Goal: Information Seeking & Learning: Find specific fact

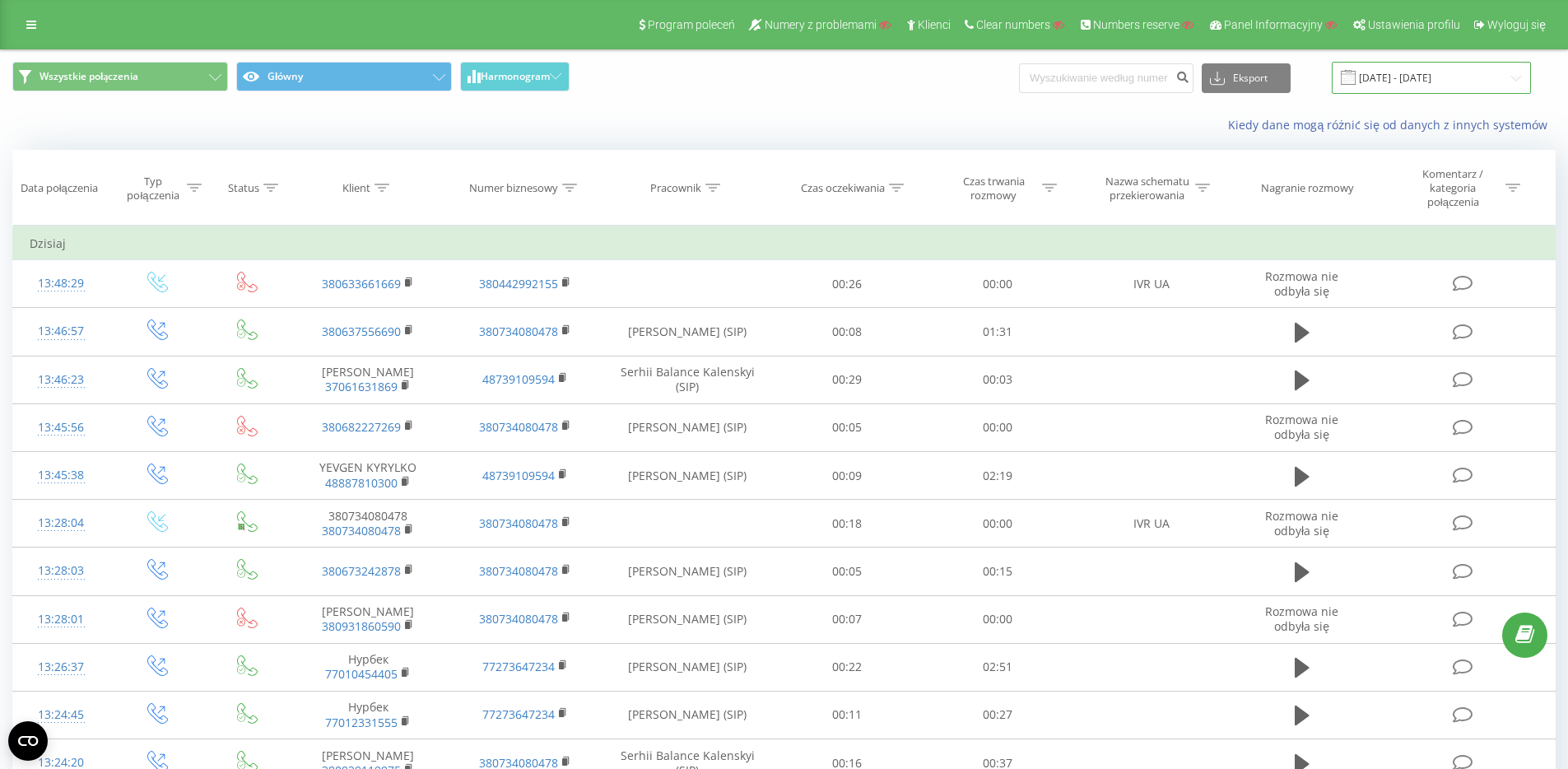
click at [1411, 69] on input "23.08.2025 - 23.09.2025" at bounding box center [1431, 78] width 199 height 33
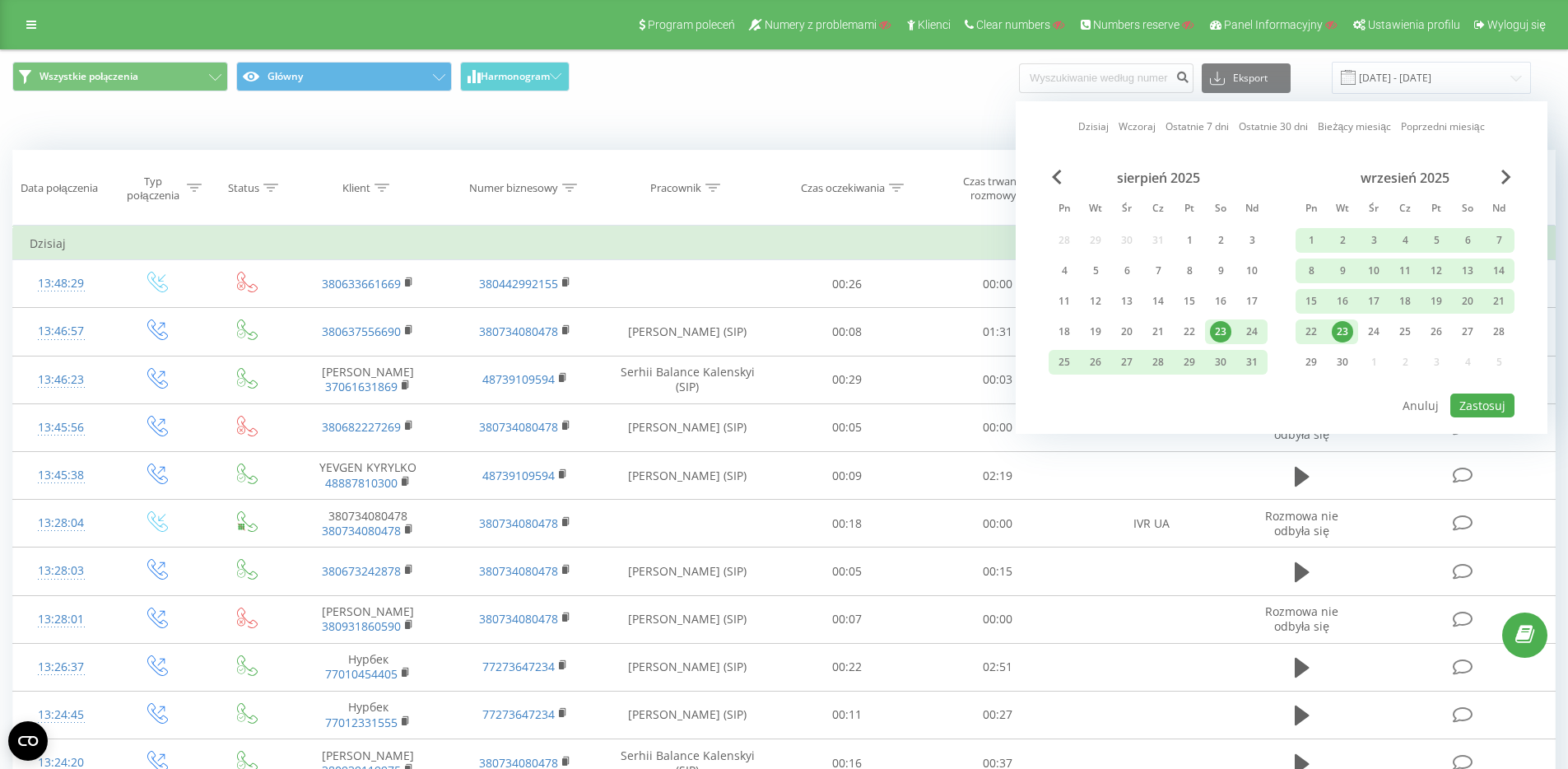
click at [1052, 78] on div "Wszystkie połączenia Główny Harmonogram Eksport .csv .xls .xlsx 23.08.2025 - 23…" at bounding box center [784, 78] width 1543 height 33
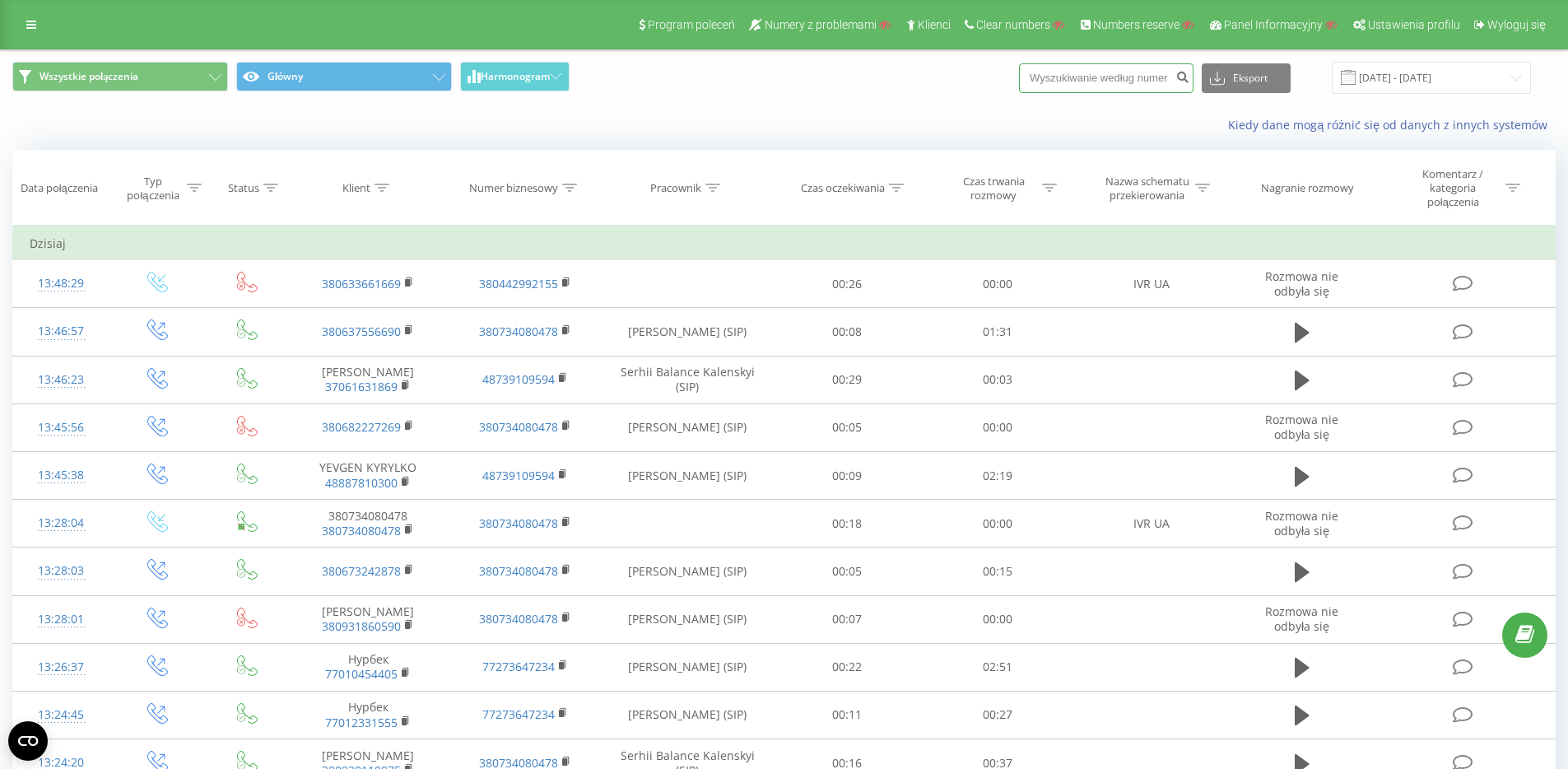
click at [1093, 77] on input at bounding box center [1106, 77] width 174 height 30
paste input "48799096556"
type input "48799096556"
click at [1258, 77] on button "Eksport" at bounding box center [1246, 77] width 89 height 30
click at [1153, 105] on div "Kiedy dane mogą różnić się od danych z innych systemów" at bounding box center [784, 124] width 1566 height 39
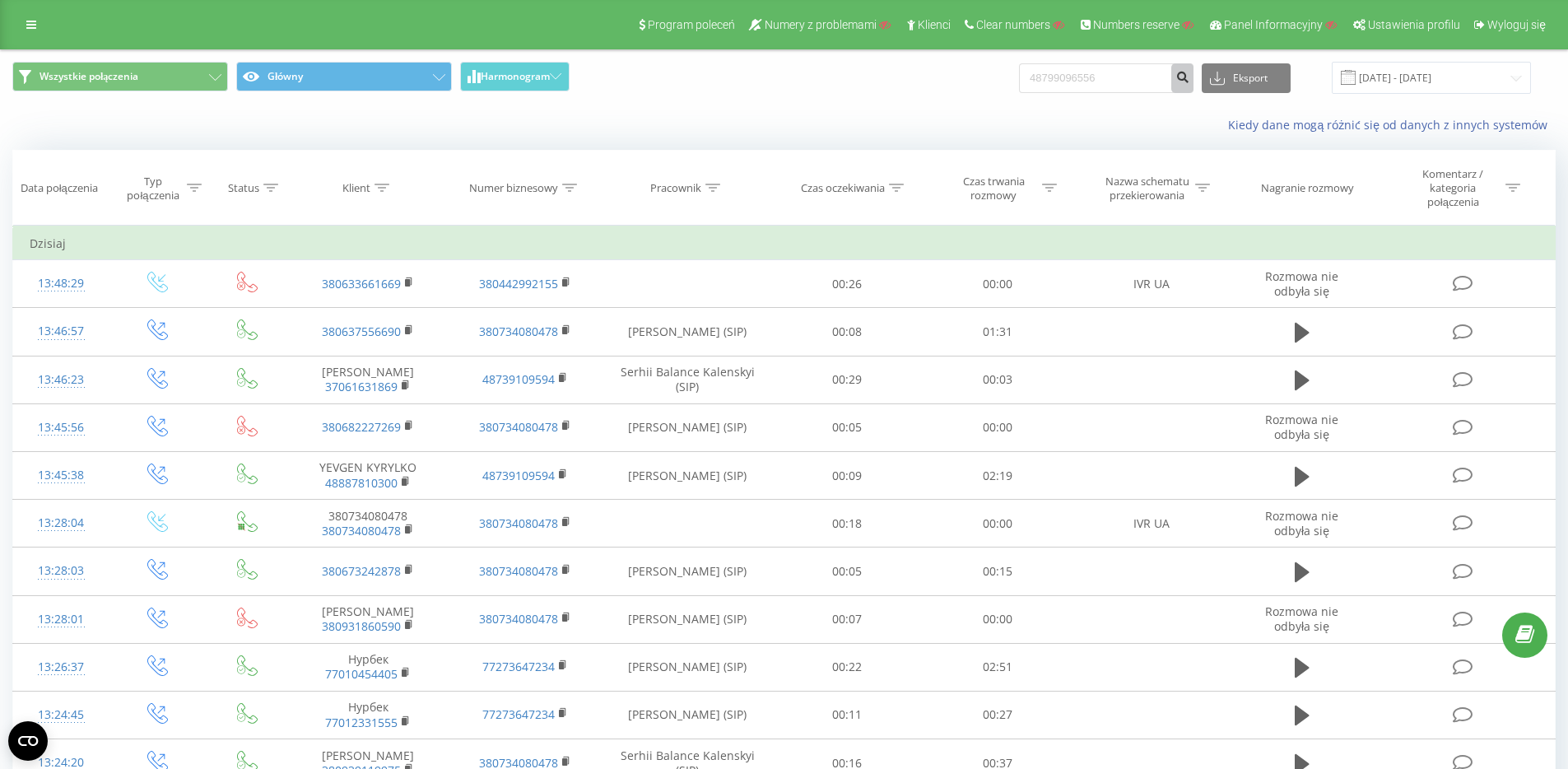
click at [1189, 79] on icon "submit" at bounding box center [1182, 75] width 14 height 10
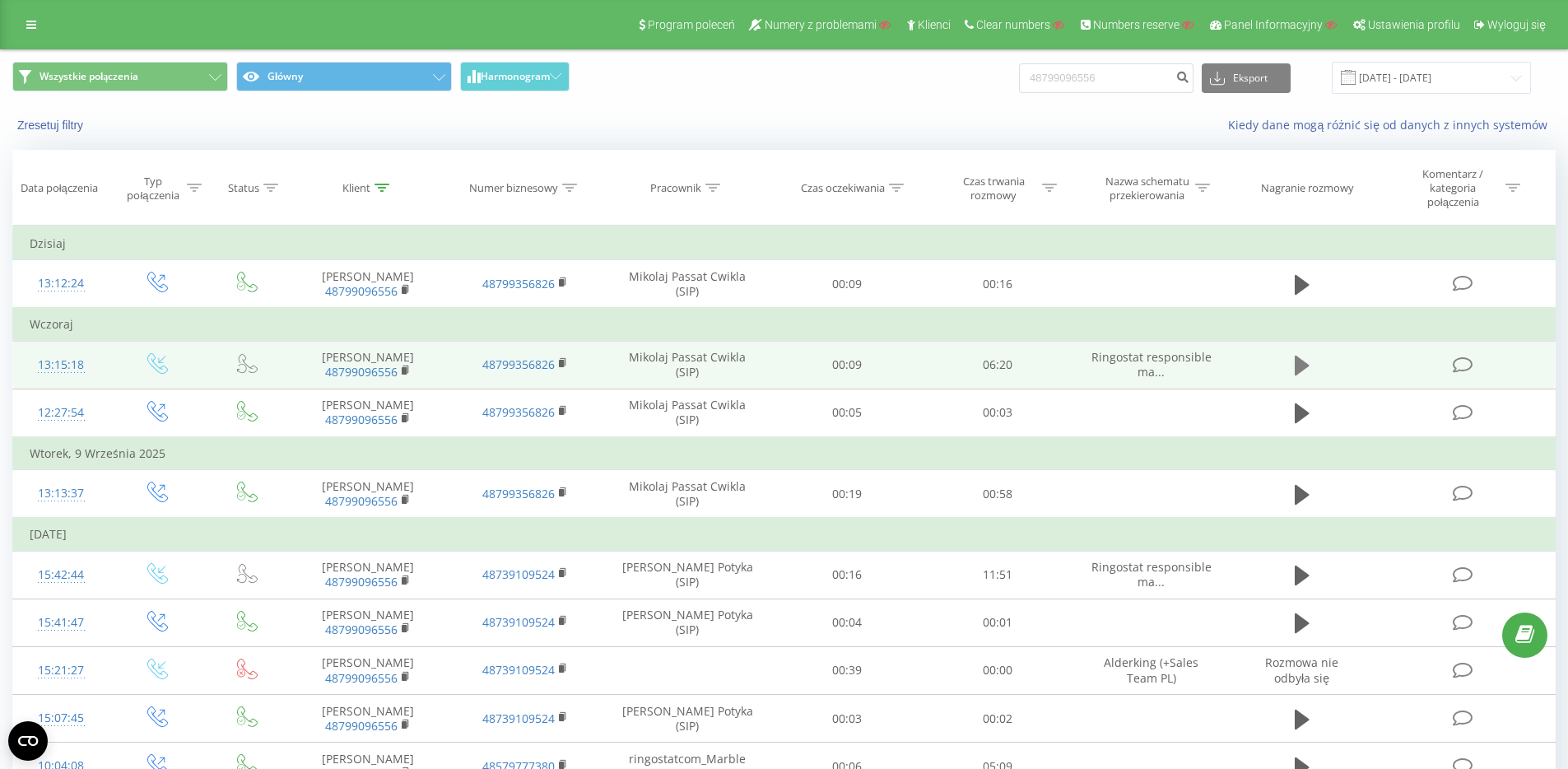
click at [1297, 372] on icon at bounding box center [1301, 365] width 14 height 20
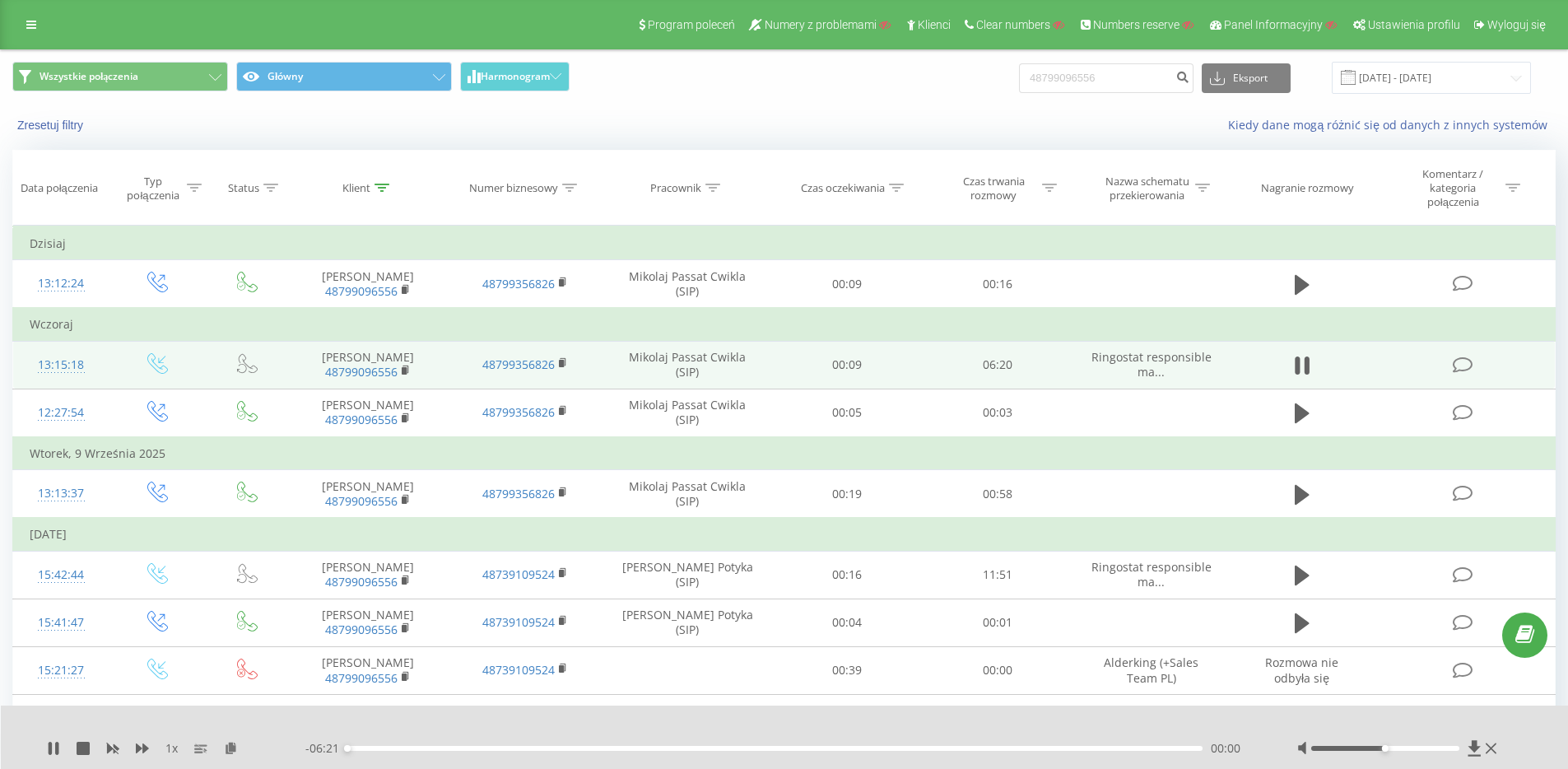
click at [134, 744] on div "1 x" at bounding box center [176, 747] width 258 height 16
click at [136, 744] on icon at bounding box center [143, 748] width 13 height 13
click at [140, 746] on icon at bounding box center [143, 748] width 13 height 10
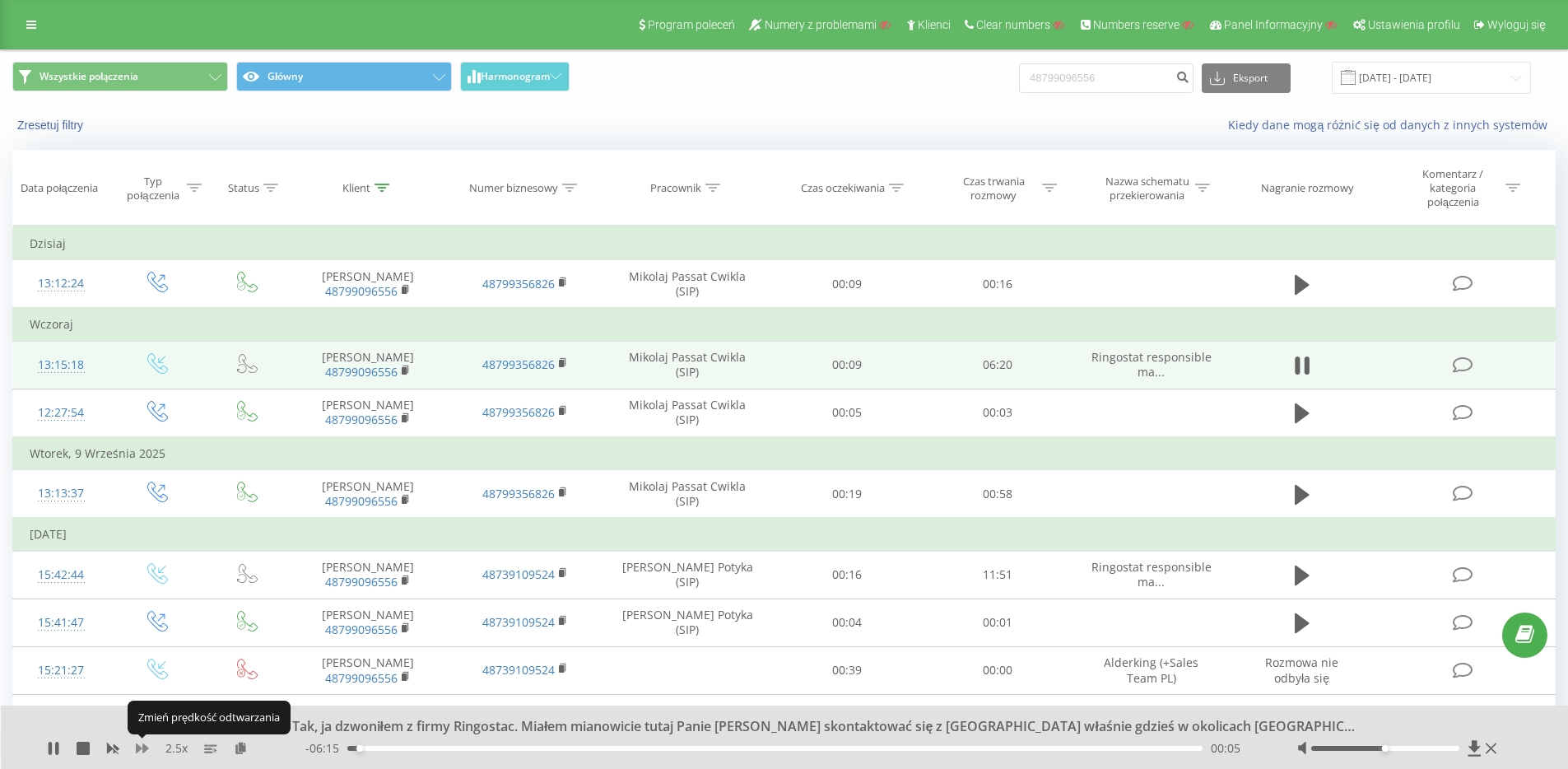
click at [140, 746] on icon at bounding box center [143, 748] width 13 height 10
click at [1420, 746] on div at bounding box center [1385, 748] width 148 height 5
click at [1429, 749] on div at bounding box center [1385, 748] width 148 height 5
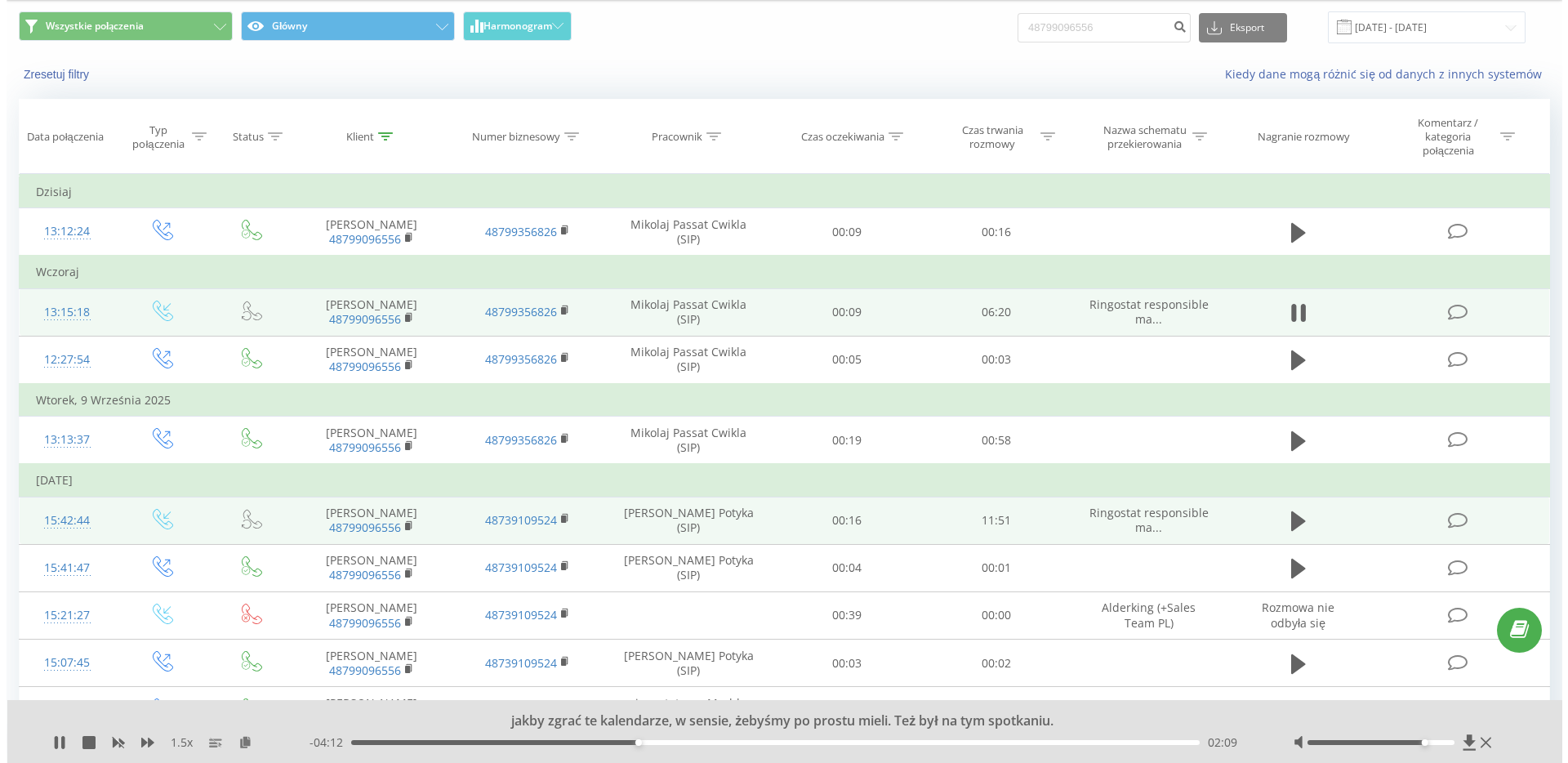
scroll to position [70, 0]
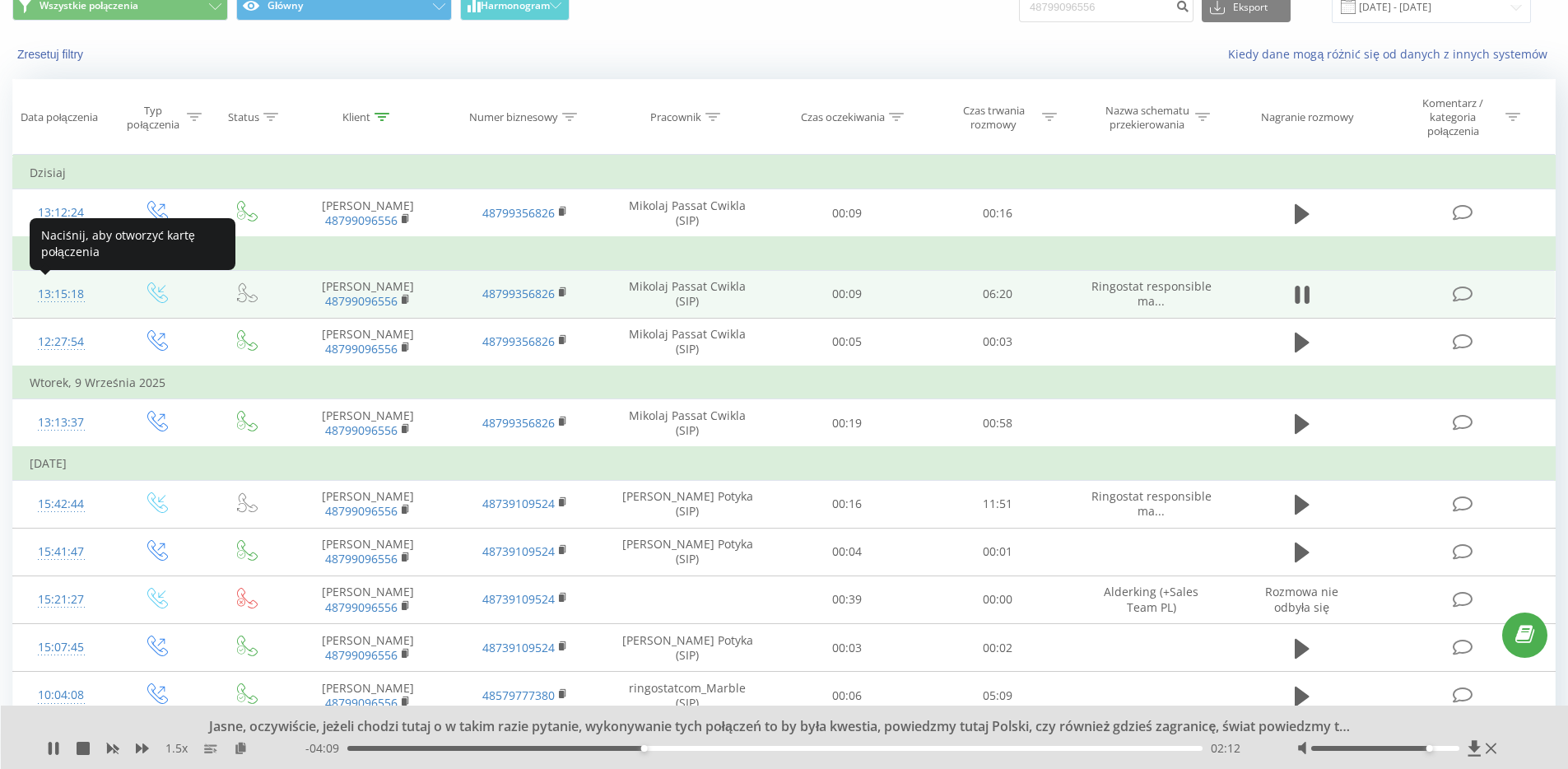
click at [68, 292] on div "13:15:18" at bounding box center [61, 295] width 63 height 33
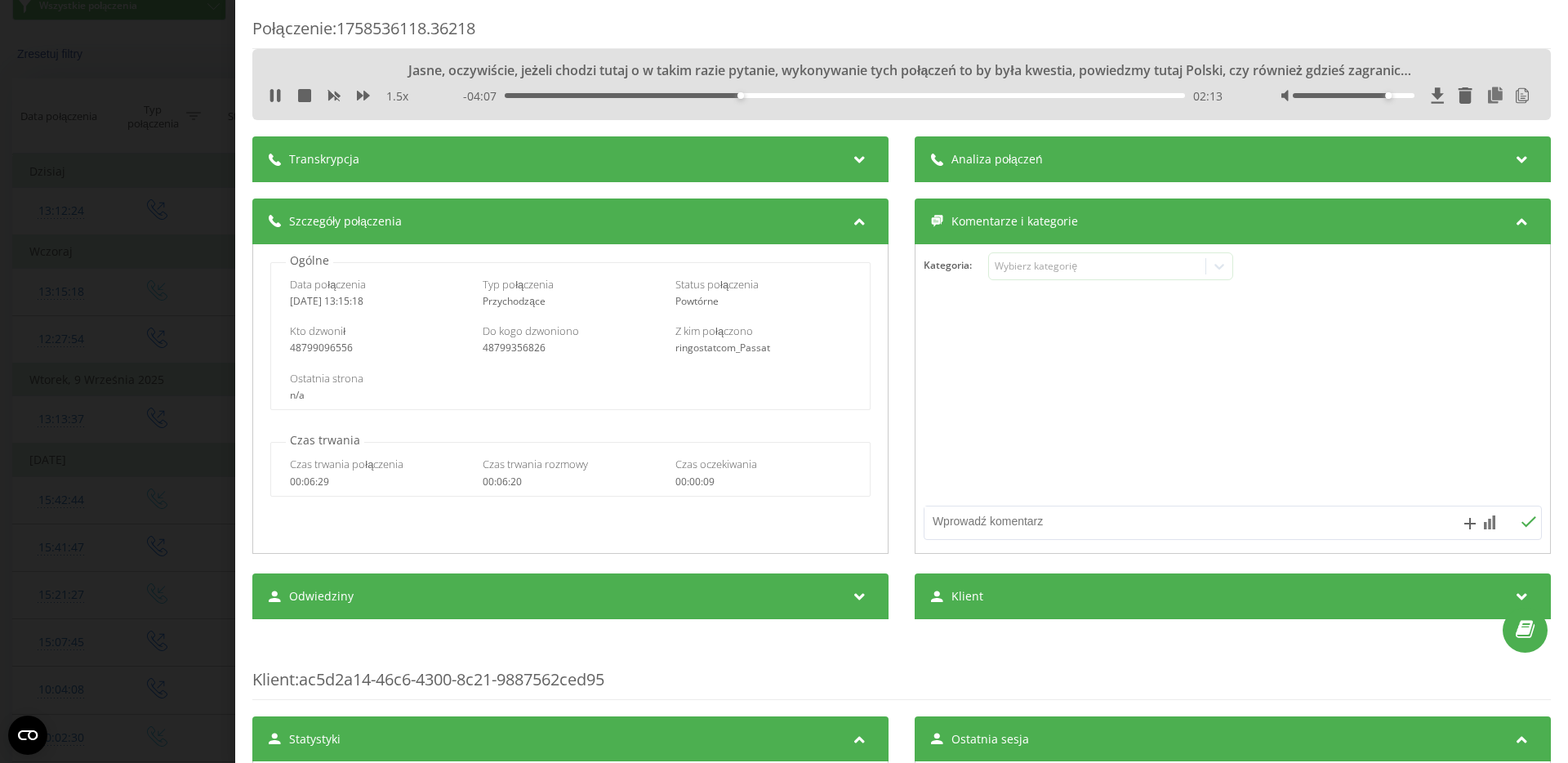
click at [852, 157] on icon at bounding box center [860, 157] width 20 height 16
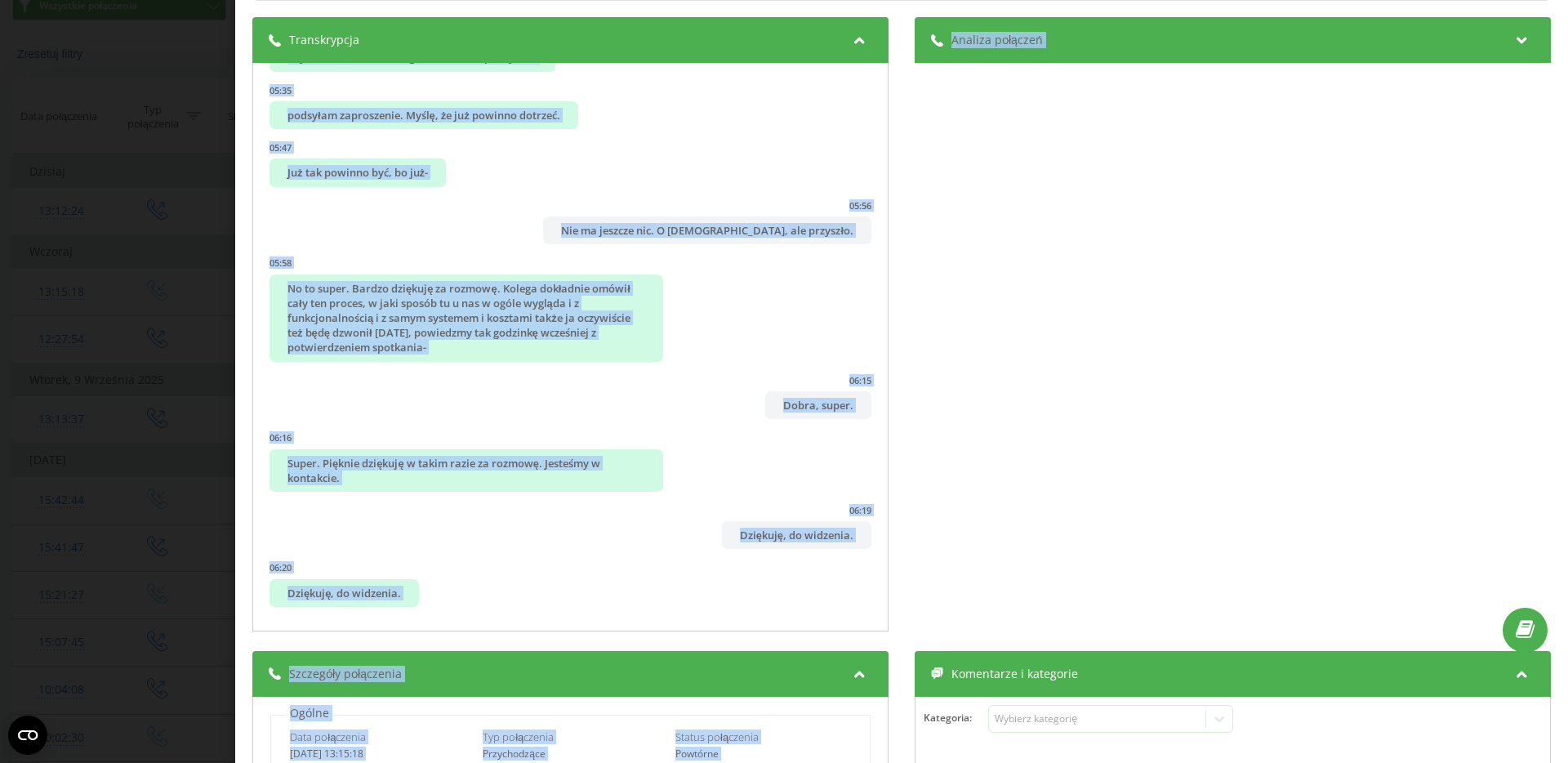
scroll to position [145, 0]
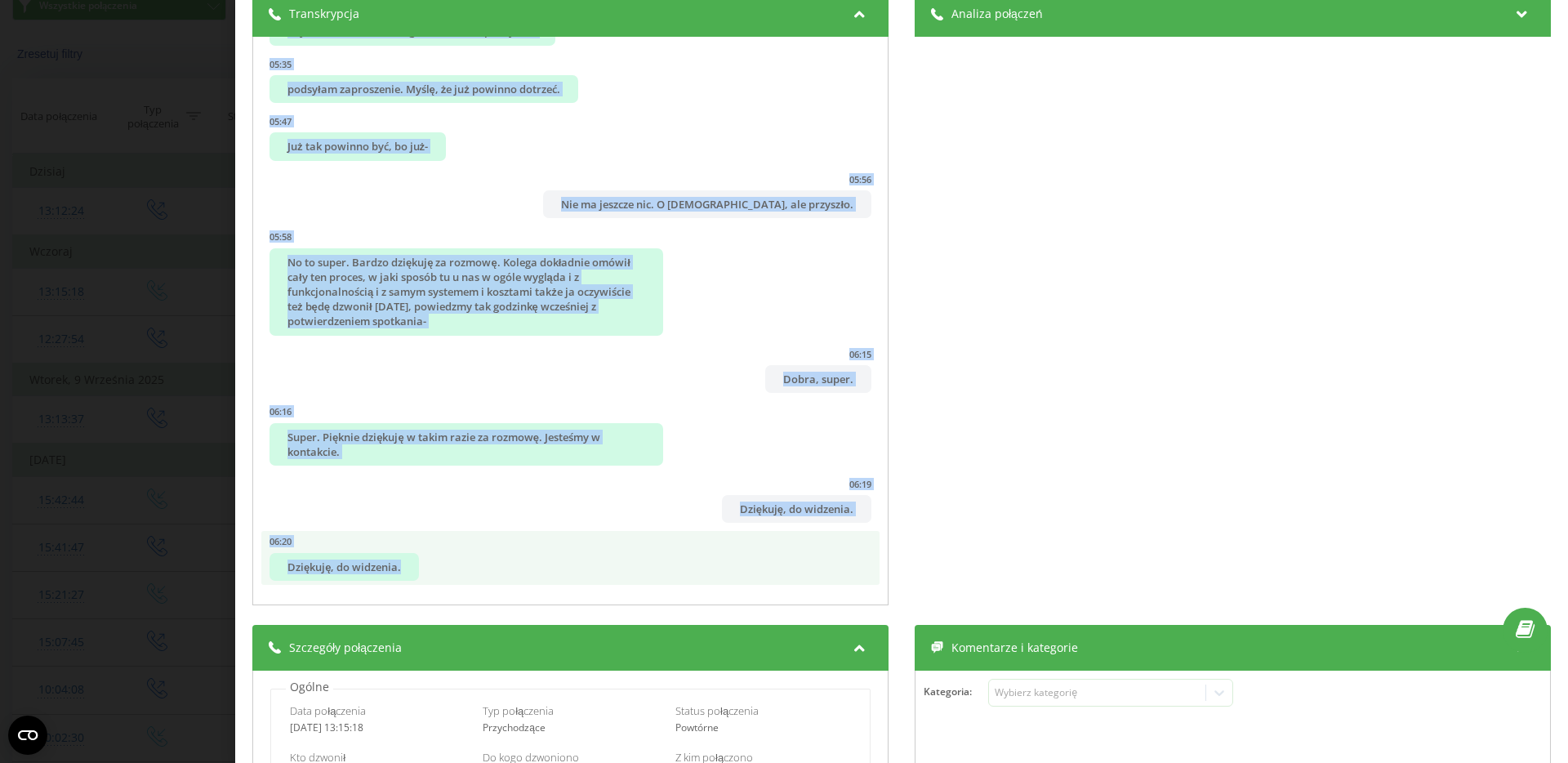
drag, startPoint x: 276, startPoint y: 232, endPoint x: 826, endPoint y: 570, distance: 645.6
copy ul "Lorem ipsum, dolor Sita. 46:35 Conse adipi, elitseddoe. 31:80 Tempo incid. Utl,…"
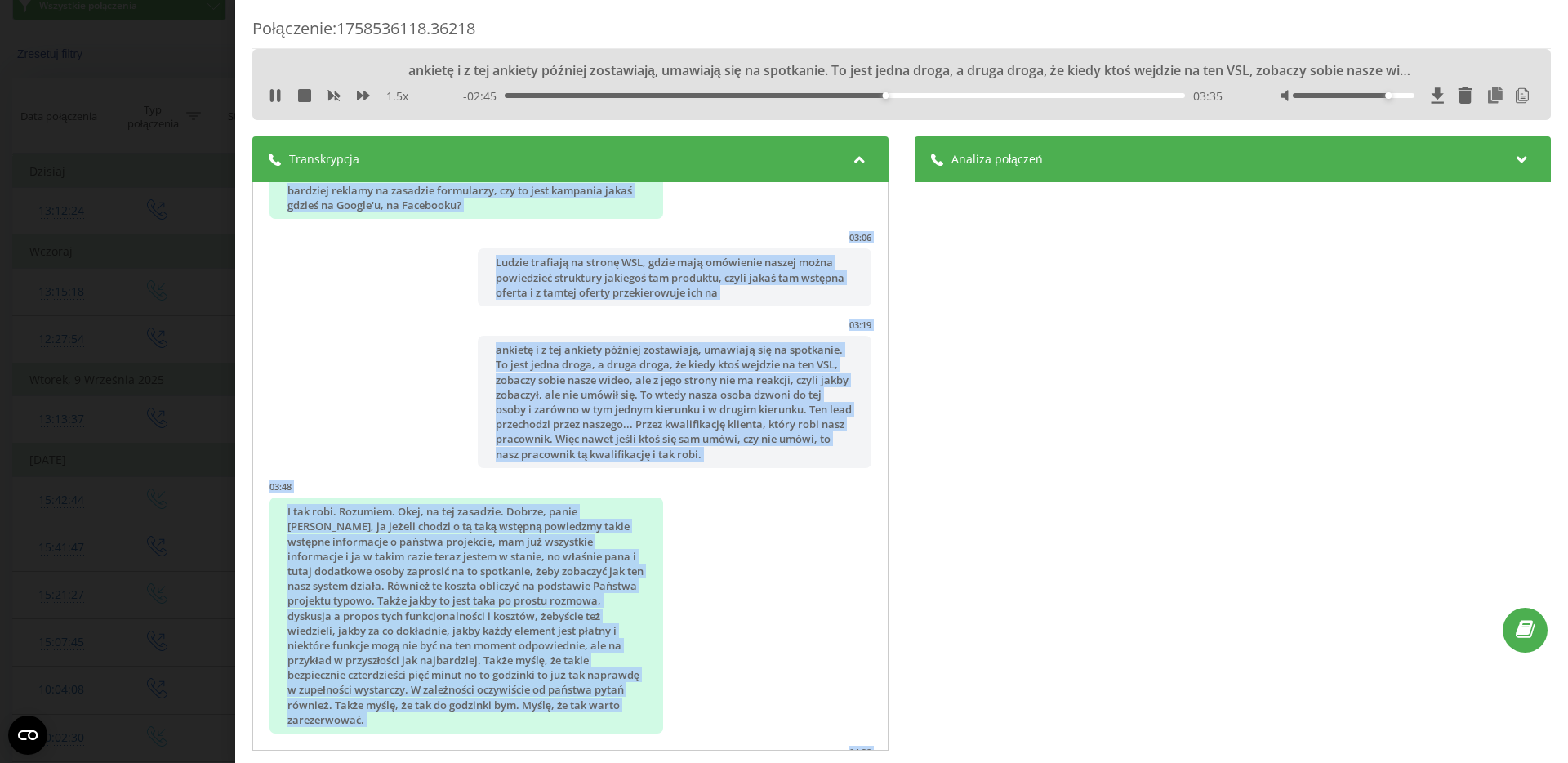
scroll to position [1910, 0]
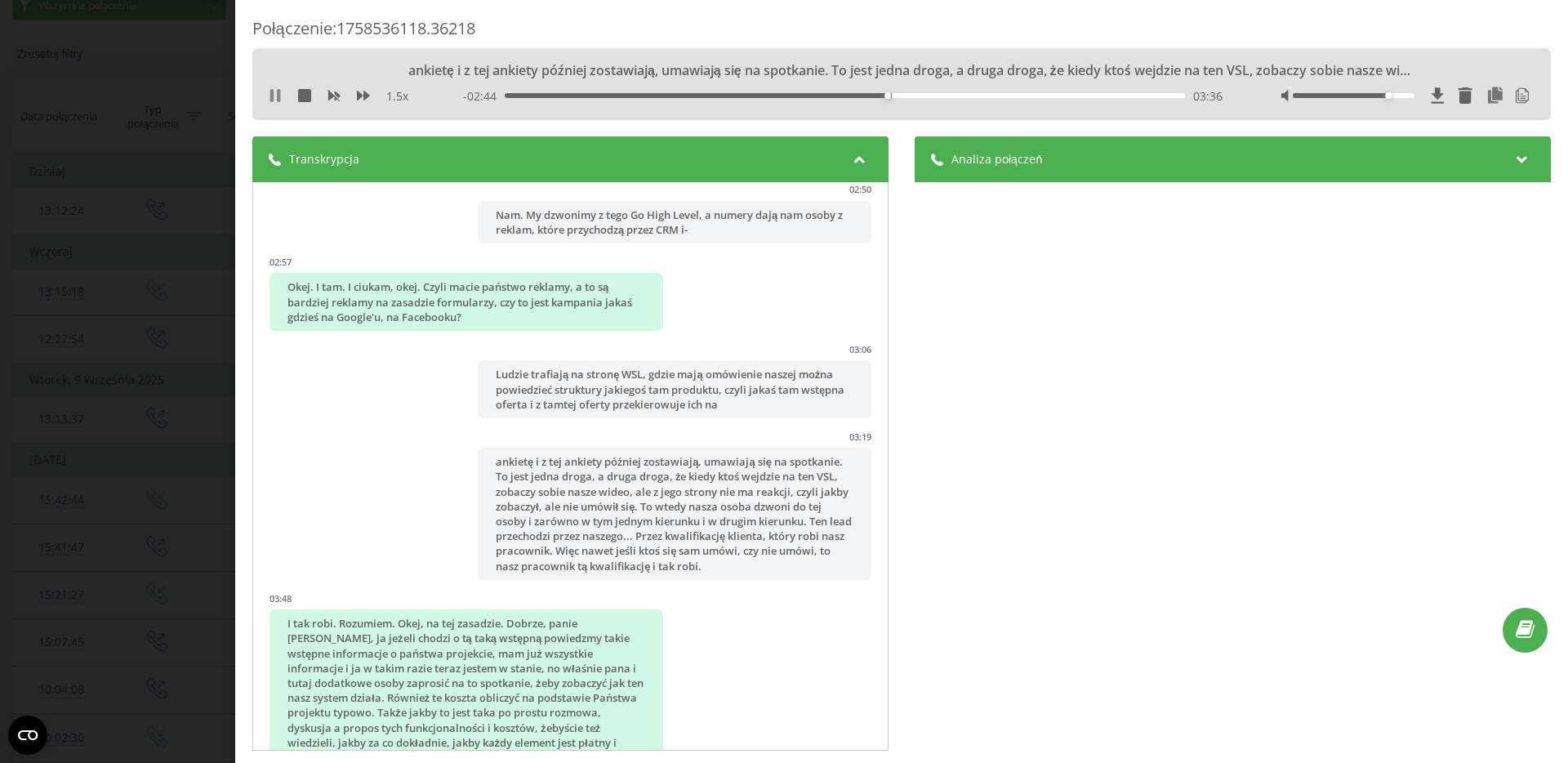
click at [279, 93] on icon at bounding box center [278, 96] width 3 height 13
